Goal: Transaction & Acquisition: Purchase product/service

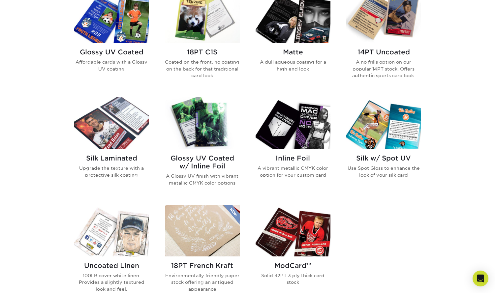
scroll to position [343, 0]
click at [201, 124] on img at bounding box center [202, 123] width 75 height 52
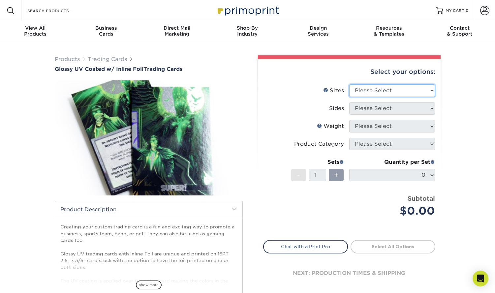
click at [373, 90] on select "Please Select 2.5" x 3.5"" at bounding box center [392, 90] width 86 height 13
select select "2.50x3.50"
click at [349, 84] on select "Please Select 2.5" x 3.5"" at bounding box center [392, 90] width 86 height 13
click at [378, 107] on select "Please Select Print Both Sides - Foil Back Only Print Both Sides - Foil Both Si…" at bounding box center [392, 108] width 86 height 13
select select "e9e9dfb3-fba1-4d60-972c-fd9ca5904d33"
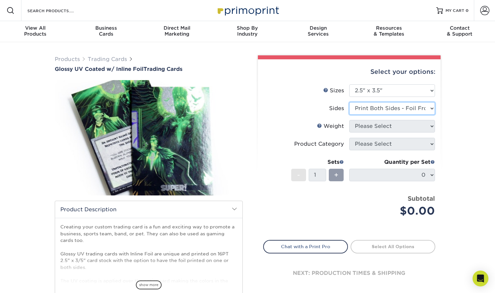
click at [349, 102] on select "Please Select Print Both Sides - Foil Back Only Print Both Sides - Foil Both Si…" at bounding box center [392, 108] width 86 height 13
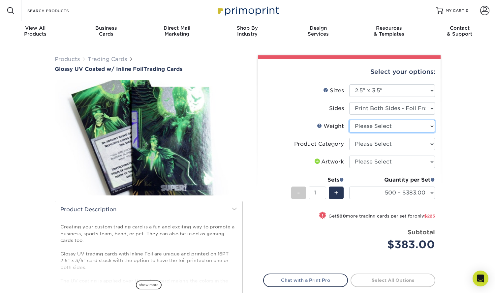
click at [378, 126] on select "Please Select 16PT" at bounding box center [392, 126] width 86 height 13
select select "16PT"
click at [349, 120] on select "Please Select 16PT" at bounding box center [392, 126] width 86 height 13
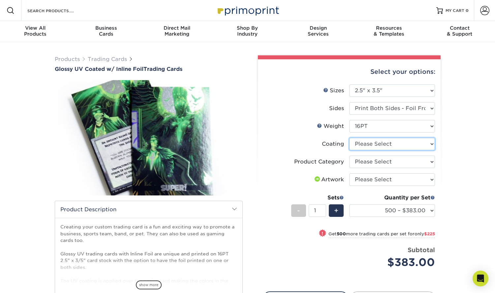
click at [379, 145] on select at bounding box center [392, 144] width 86 height 13
select select "ae367451-b2b8-45df-a344-0f05b6a12993"
click at [349, 138] on select at bounding box center [392, 144] width 86 height 13
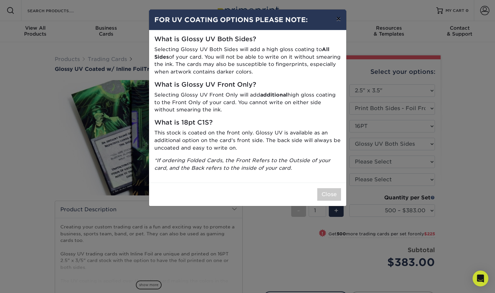
click at [337, 21] on button "×" at bounding box center [338, 19] width 15 height 18
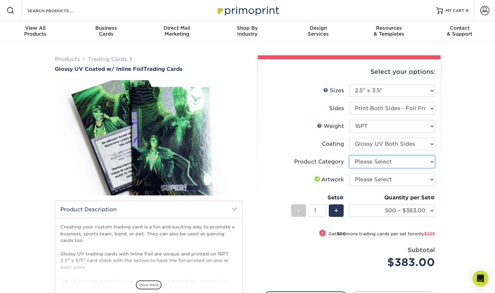
click at [377, 161] on select "Please Select Trading Cards" at bounding box center [392, 162] width 86 height 13
select select "c2f9bce9-36c2-409d-b101-c29d9d031e18"
click at [349, 156] on select "Please Select Trading Cards" at bounding box center [392, 162] width 86 height 13
click at [380, 182] on select "Please Select I will upload files I need a design - $100" at bounding box center [392, 180] width 86 height 13
select select "upload"
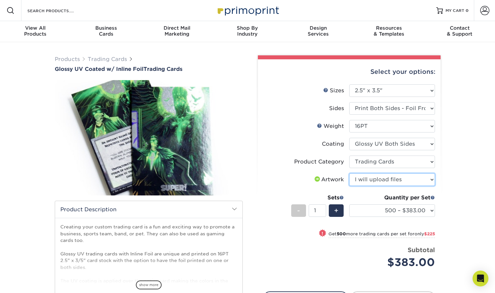
click at [349, 174] on select "Please Select I will upload files I need a design - $100" at bounding box center [392, 180] width 86 height 13
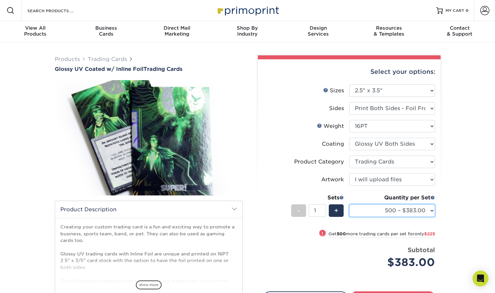
click at [386, 211] on select "500 – $383.00 1000 – $608.00 2500 – $883.00 5000 – $1252.00" at bounding box center [392, 211] width 86 height 13
